Goal: Task Accomplishment & Management: Manage account settings

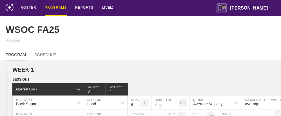
click at [59, 7] on div "PROGRAMS" at bounding box center [56, 8] width 22 height 16
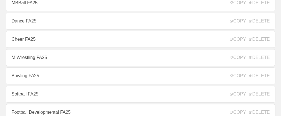
scroll to position [169, 0]
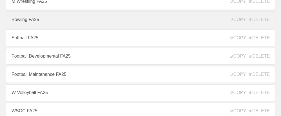
click at [28, 22] on link "Bowling FA25" at bounding box center [140, 19] width 269 height 17
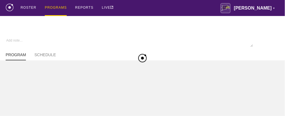
type textarea "x"
type input "Bowling FA25"
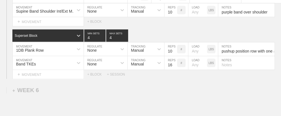
scroll to position [2235, 0]
